Goal: Information Seeking & Learning: Learn about a topic

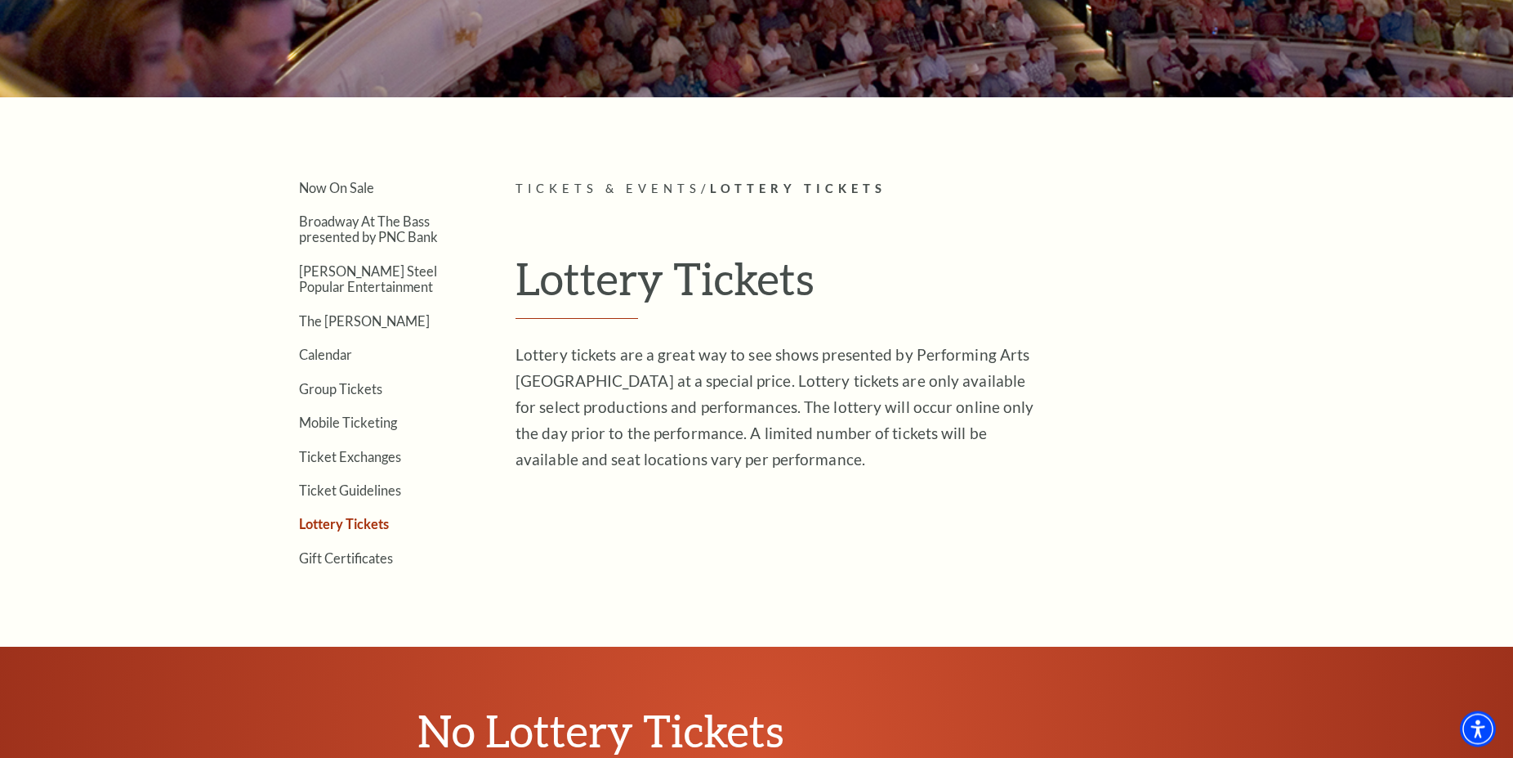
scroll to position [313, 0]
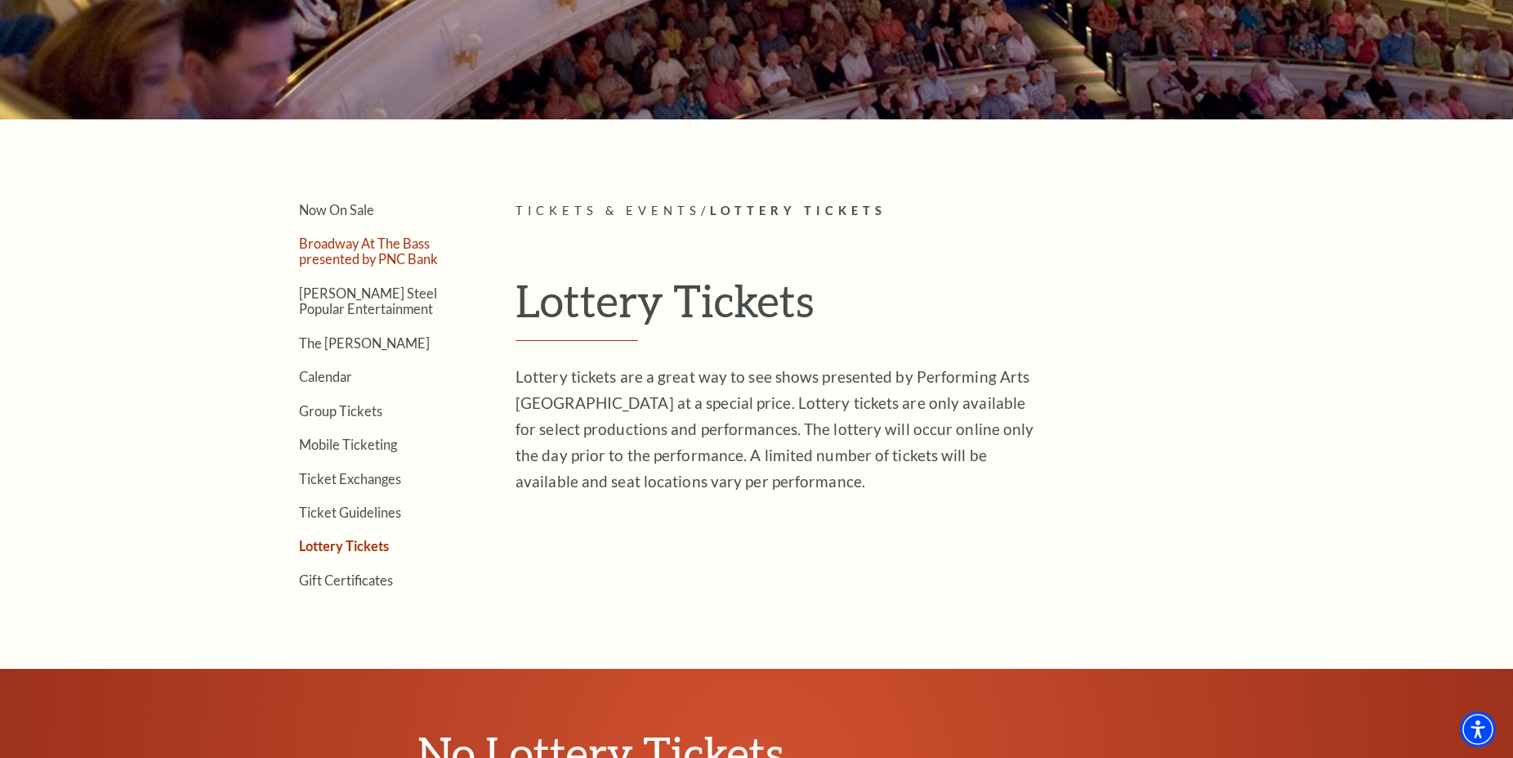
click at [395, 262] on link "Broadway At The Bass presented by PNC Bank" at bounding box center [368, 250] width 139 height 31
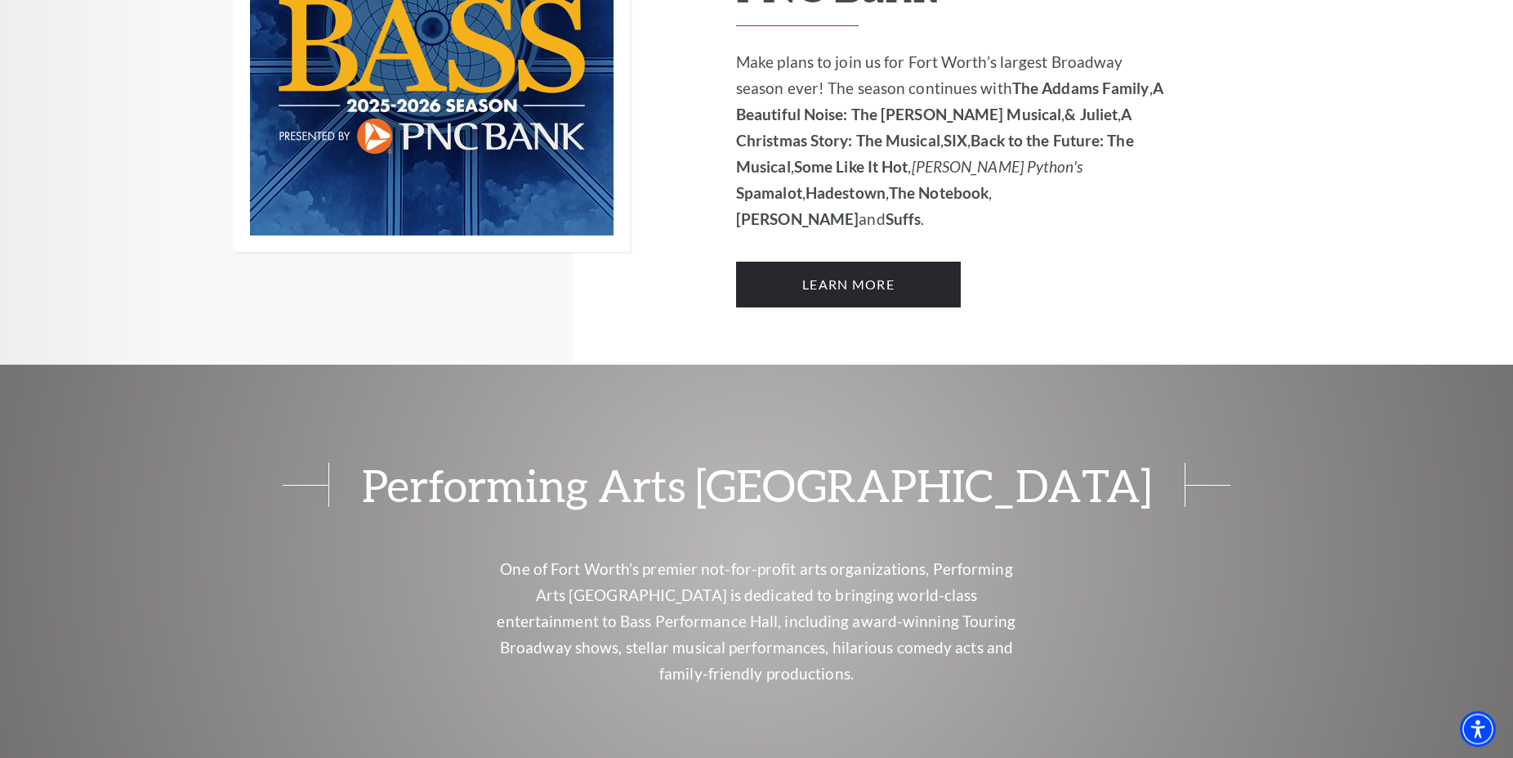
scroll to position [1417, 0]
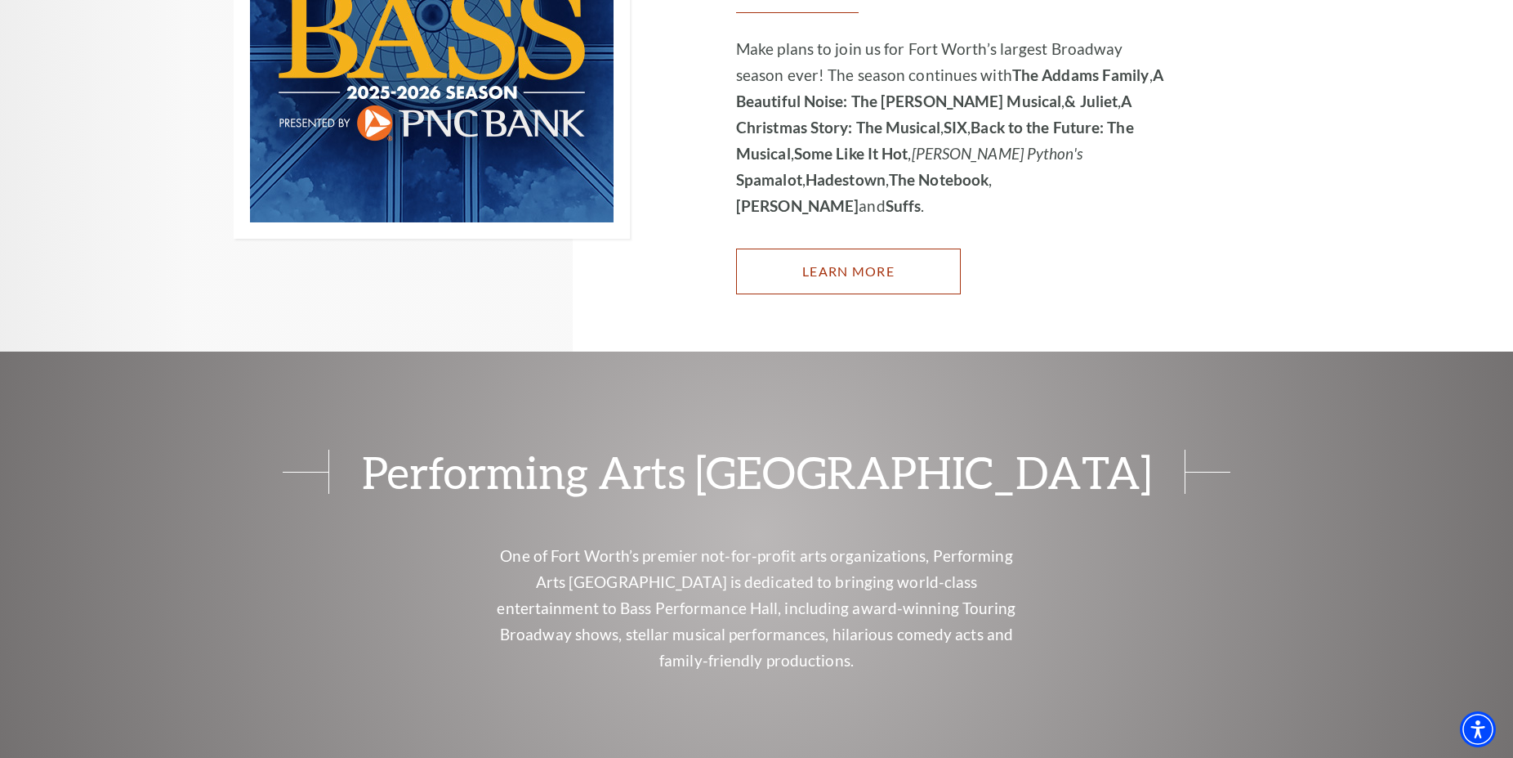
click at [845, 248] on link "Learn More" at bounding box center [848, 271] width 225 height 46
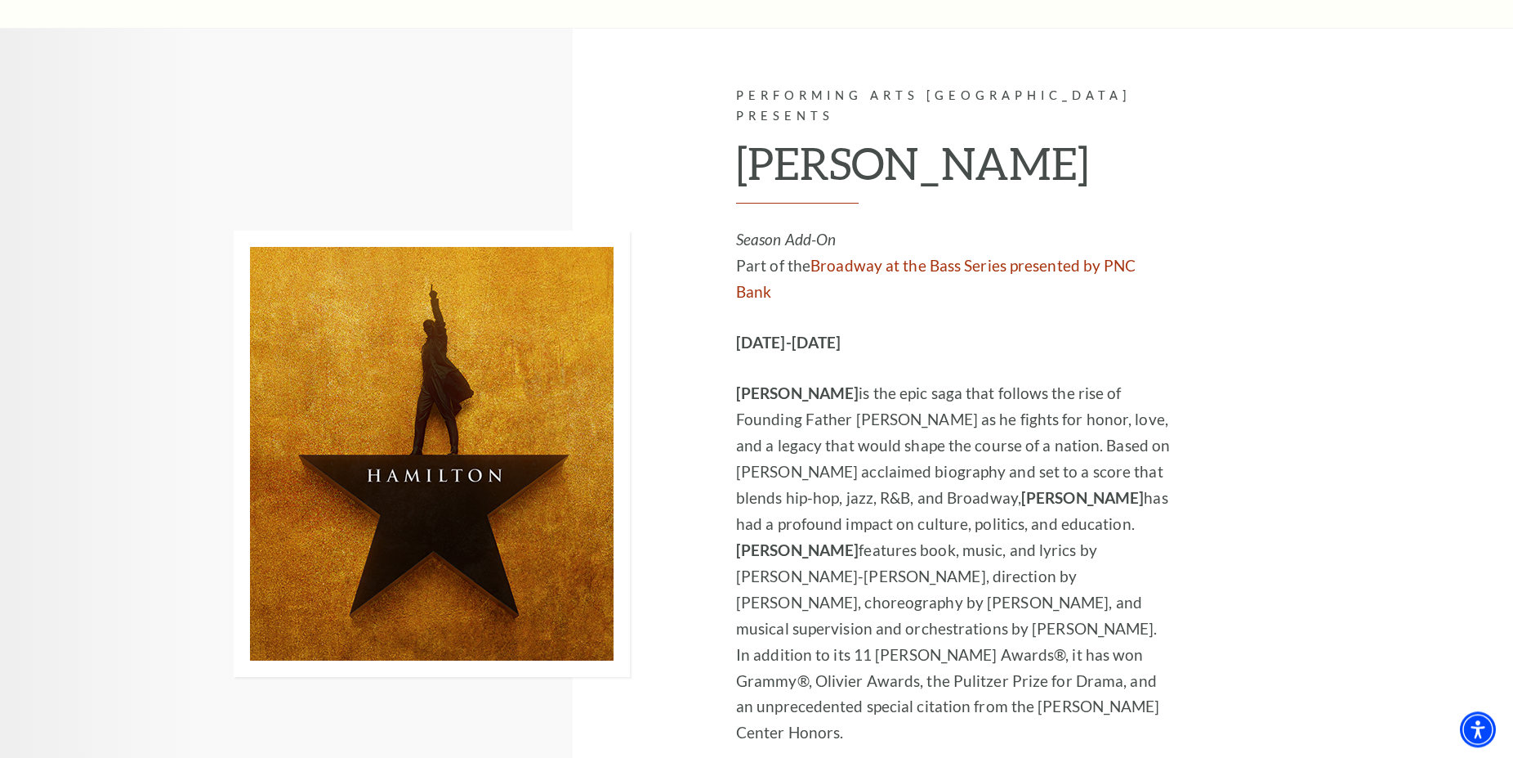
scroll to position [10243, 0]
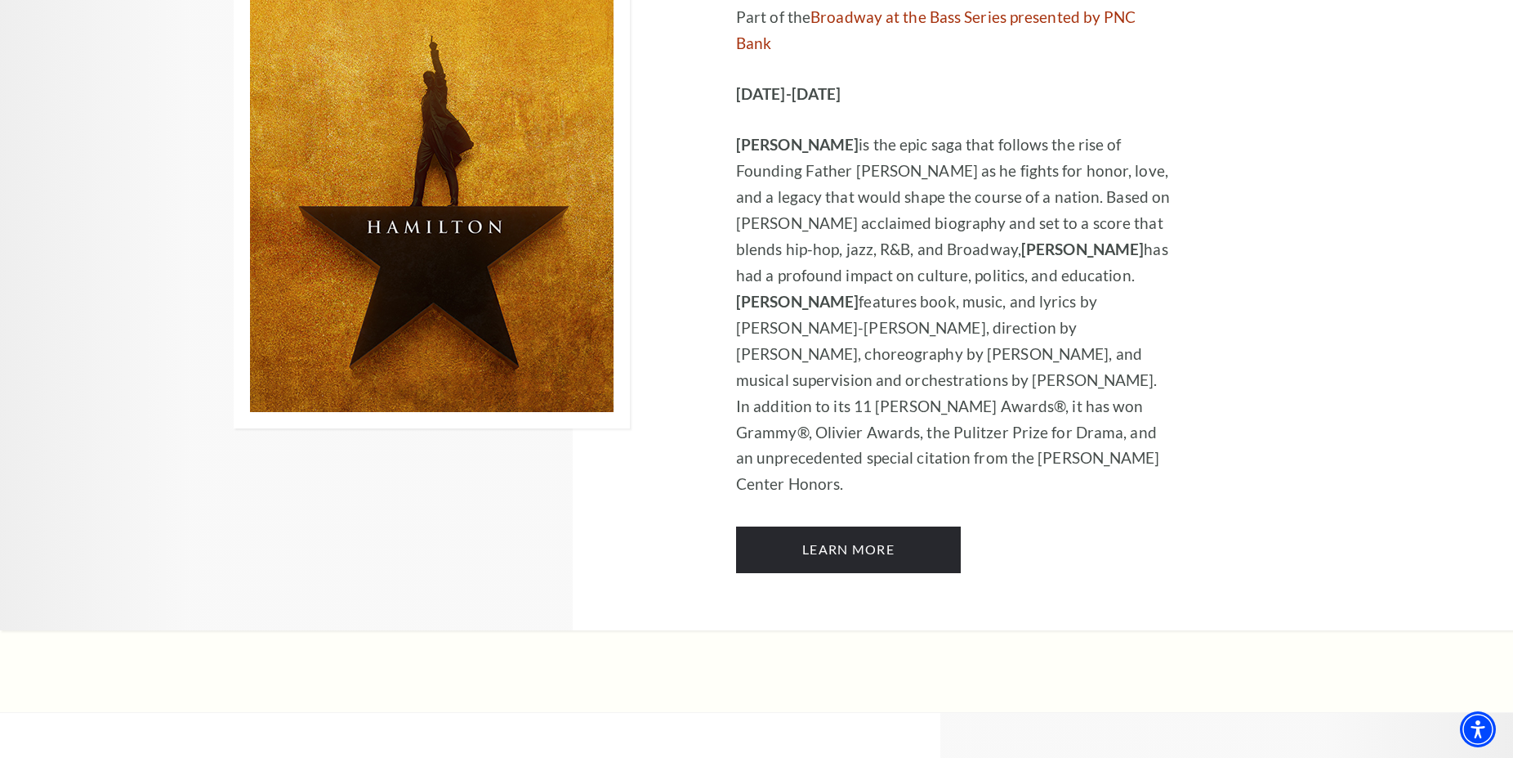
drag, startPoint x: 486, startPoint y: 417, endPoint x: 714, endPoint y: 477, distance: 235.9
drag, startPoint x: 355, startPoint y: 459, endPoint x: 548, endPoint y: 501, distance: 197.3
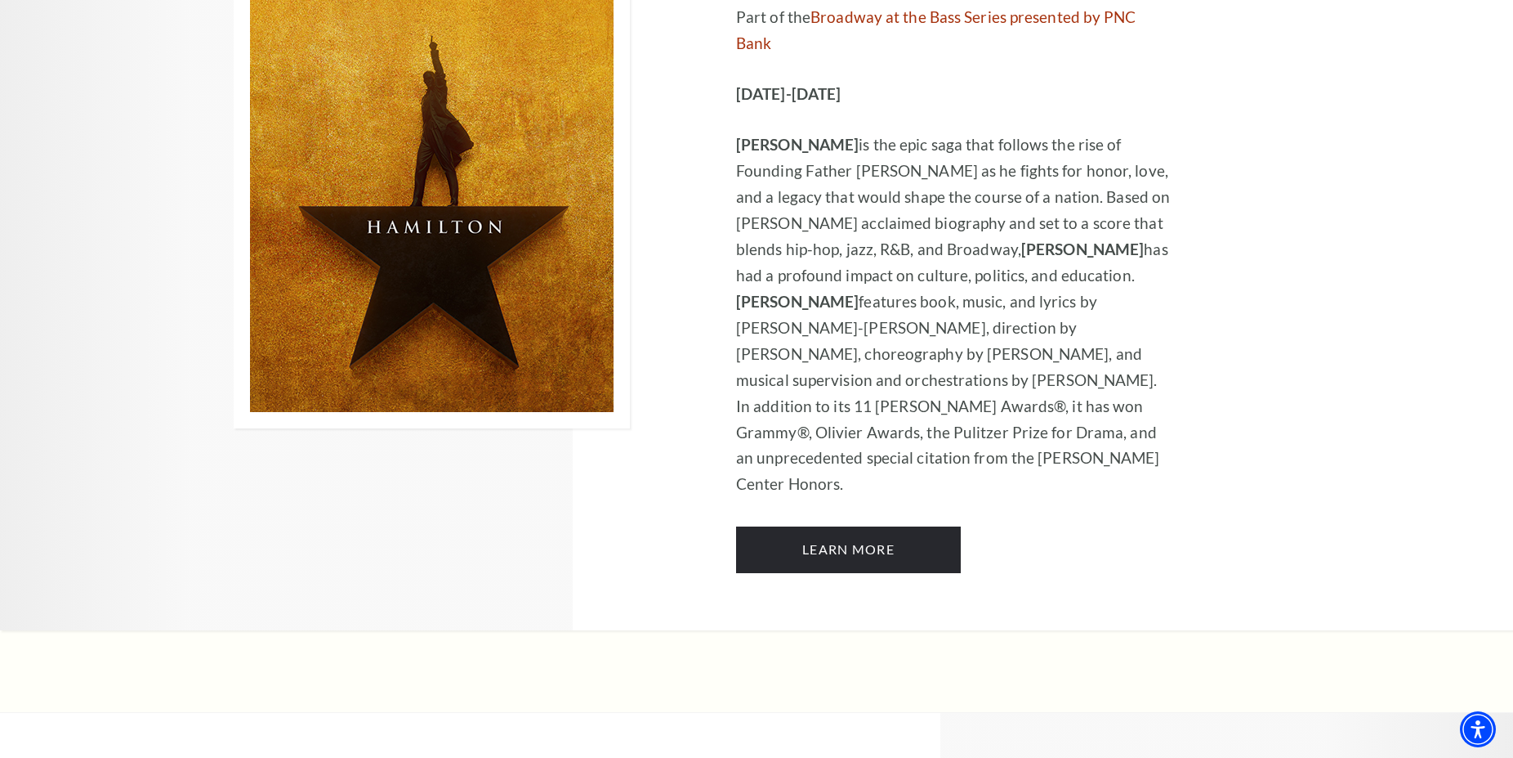
drag, startPoint x: 352, startPoint y: 506, endPoint x: 527, endPoint y: 517, distance: 175.3
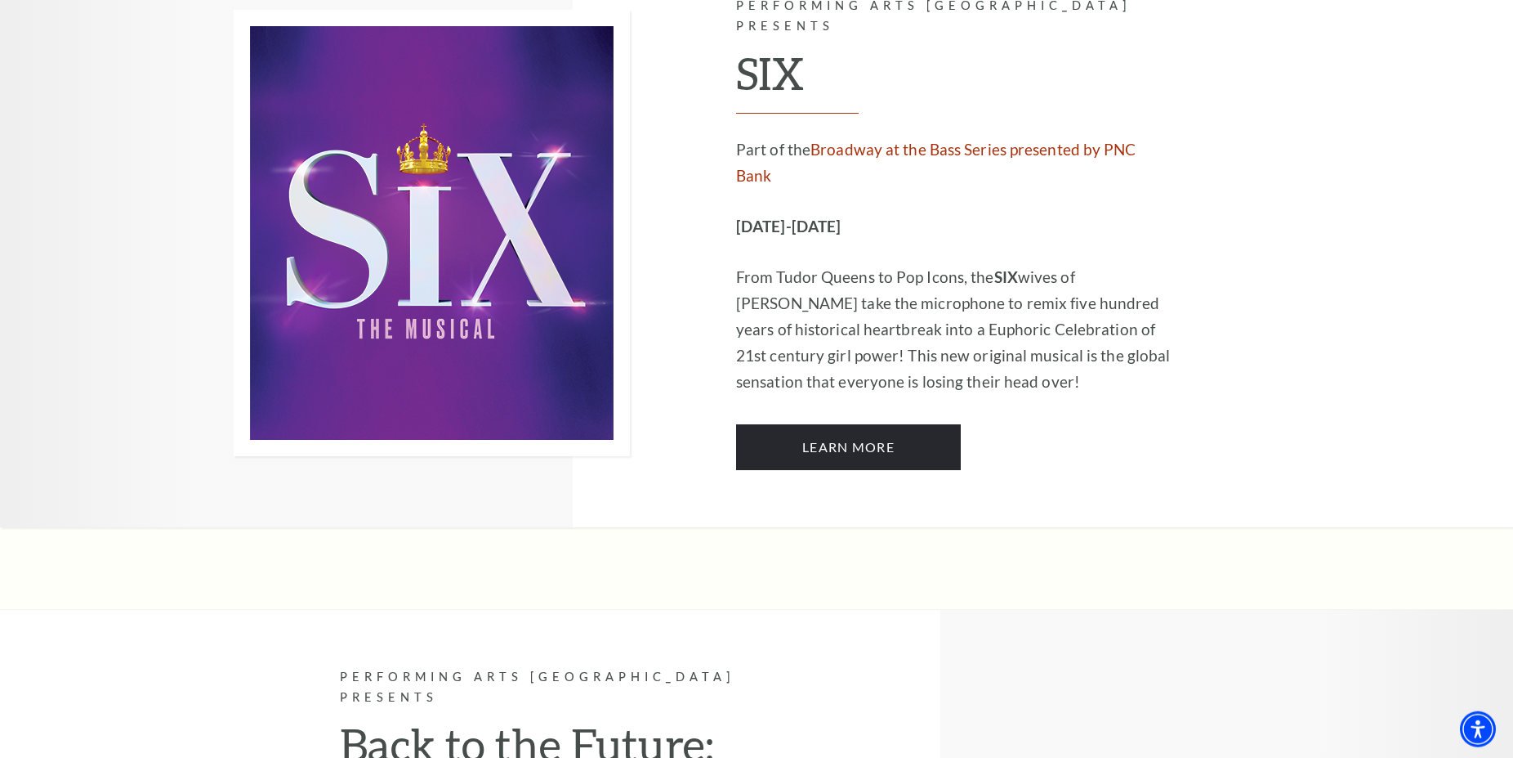
scroll to position [4742, 0]
